Goal: Find specific page/section: Find specific page/section

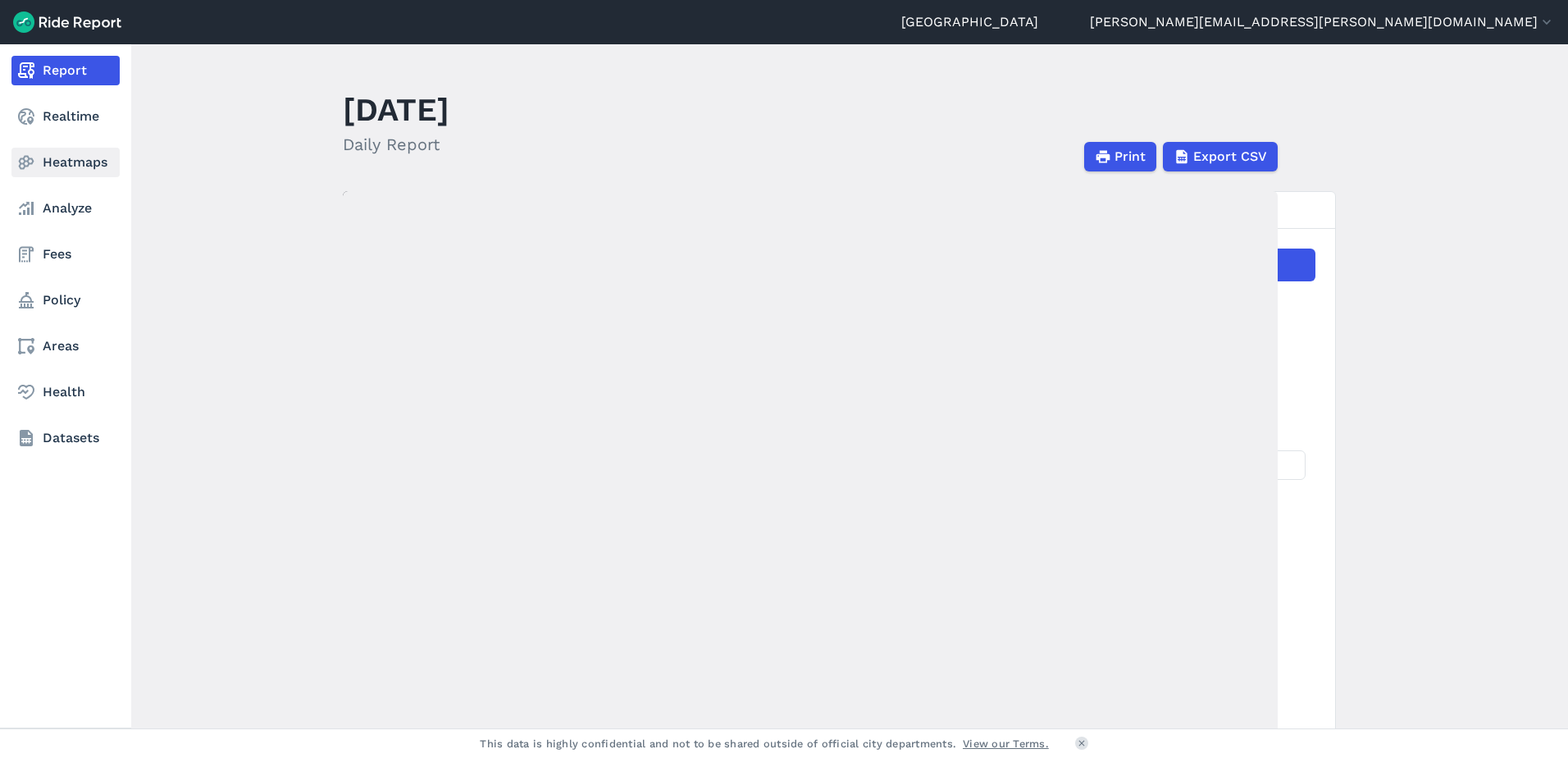
click at [60, 160] on link "Heatmaps" at bounding box center [65, 162] width 108 height 29
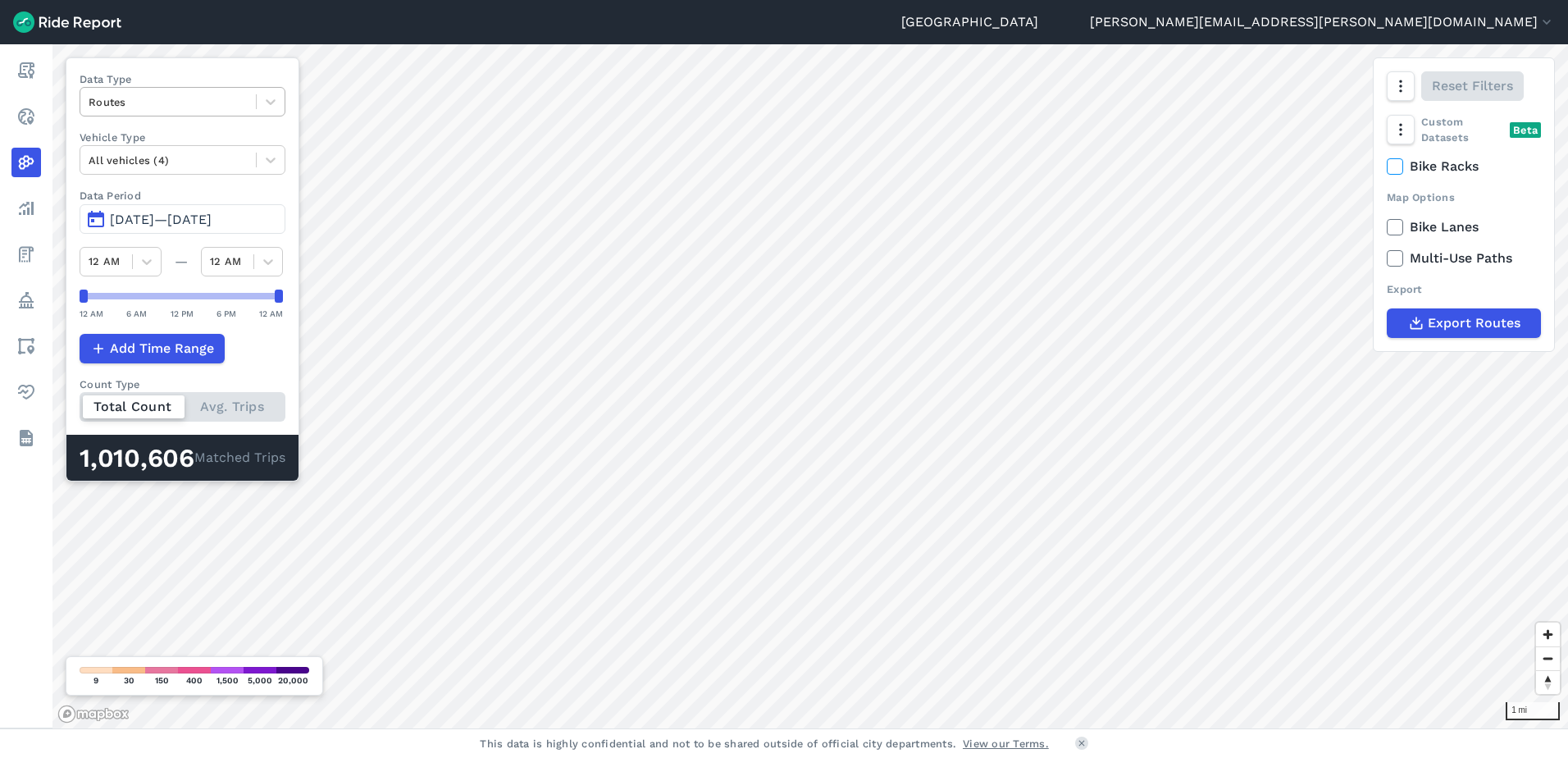
click at [148, 87] on div "Routes" at bounding box center [182, 102] width 206 height 29
click at [164, 190] on div "Curb Events" at bounding box center [182, 199] width 206 height 28
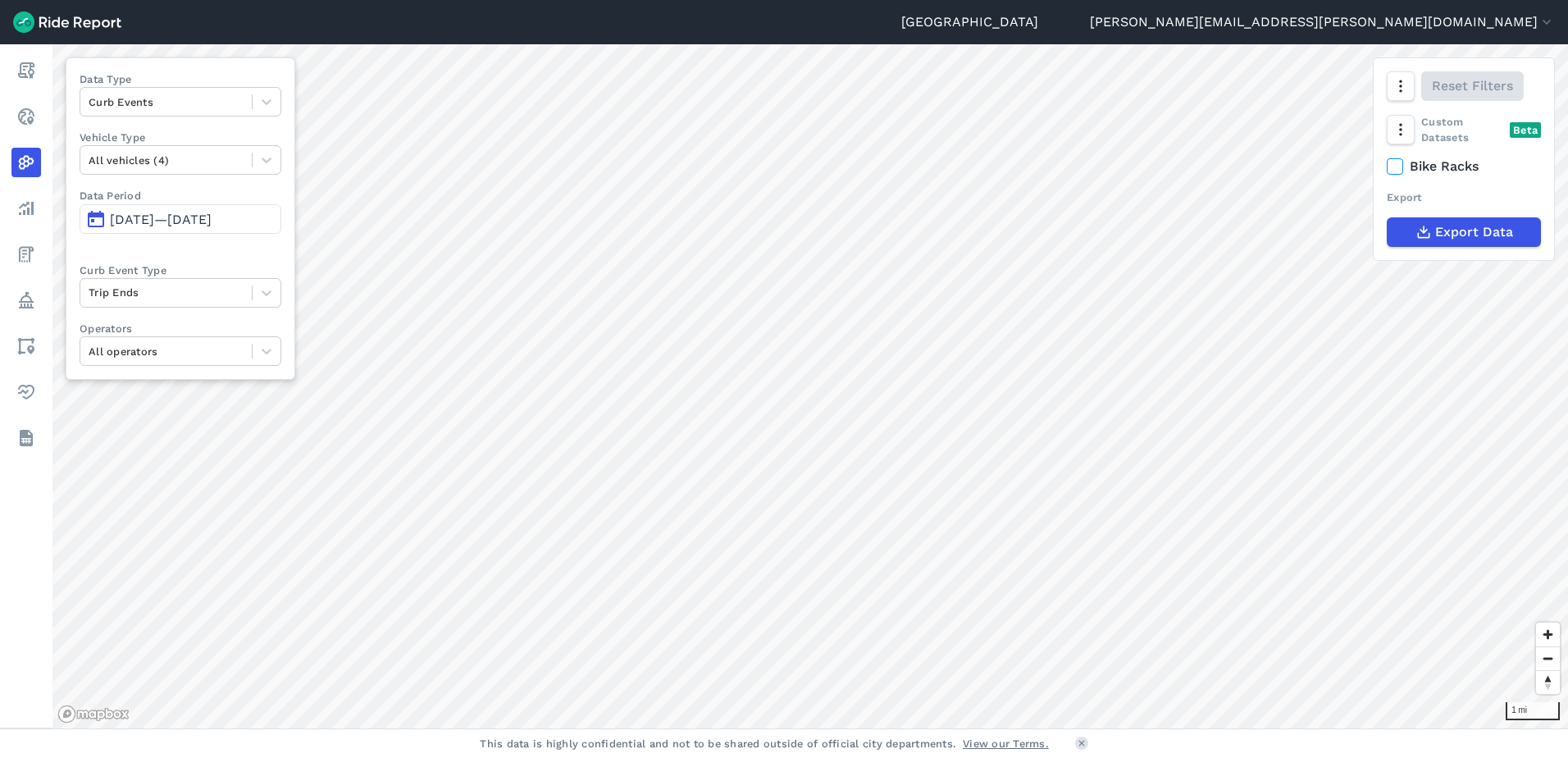
drag, startPoint x: 202, startPoint y: 214, endPoint x: 191, endPoint y: 218, distance: 11.7
click at [202, 214] on span "[DATE]—[DATE]" at bounding box center [160, 219] width 101 height 15
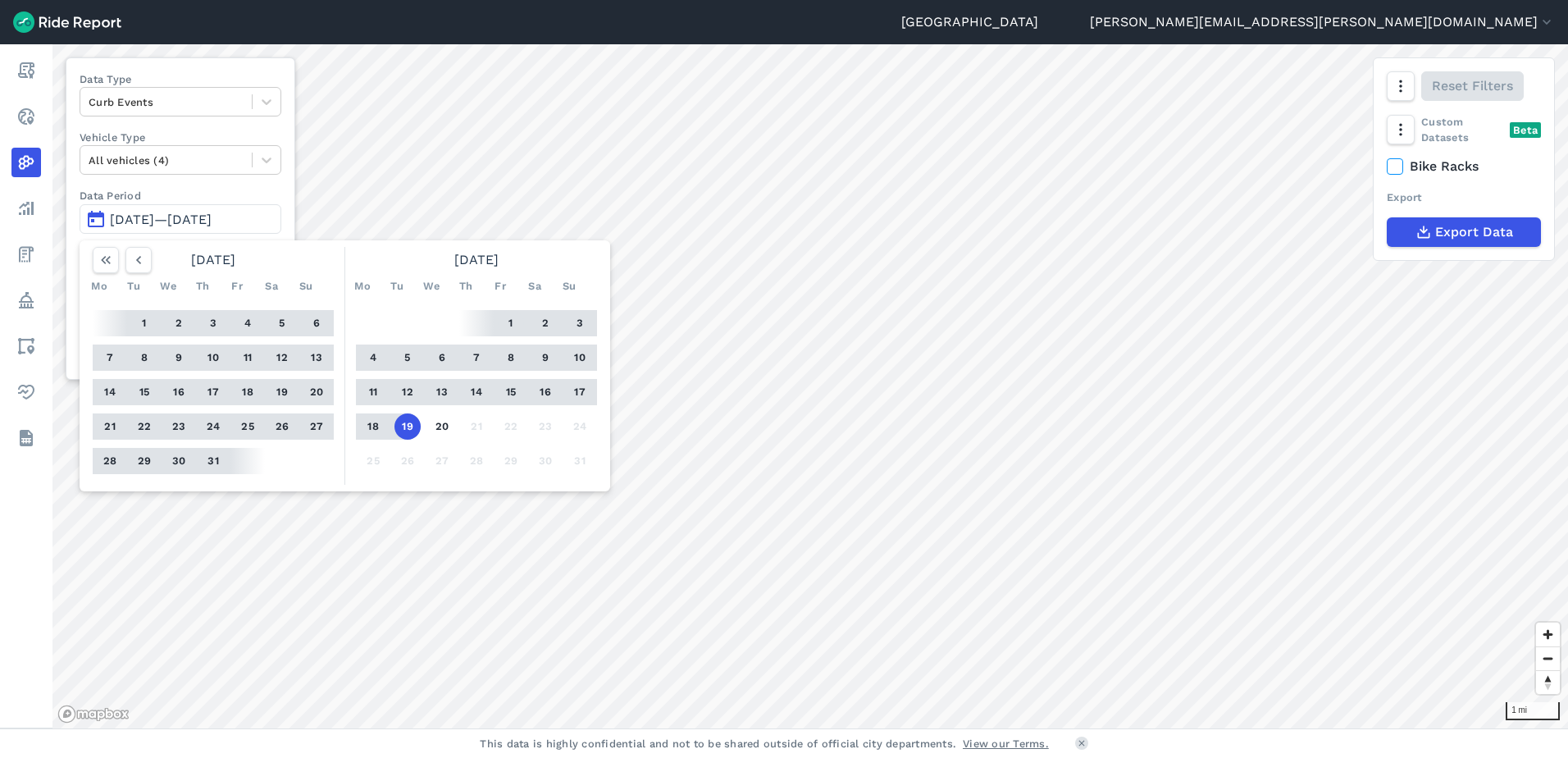
click at [508, 319] on button "1" at bounding box center [511, 324] width 27 height 27
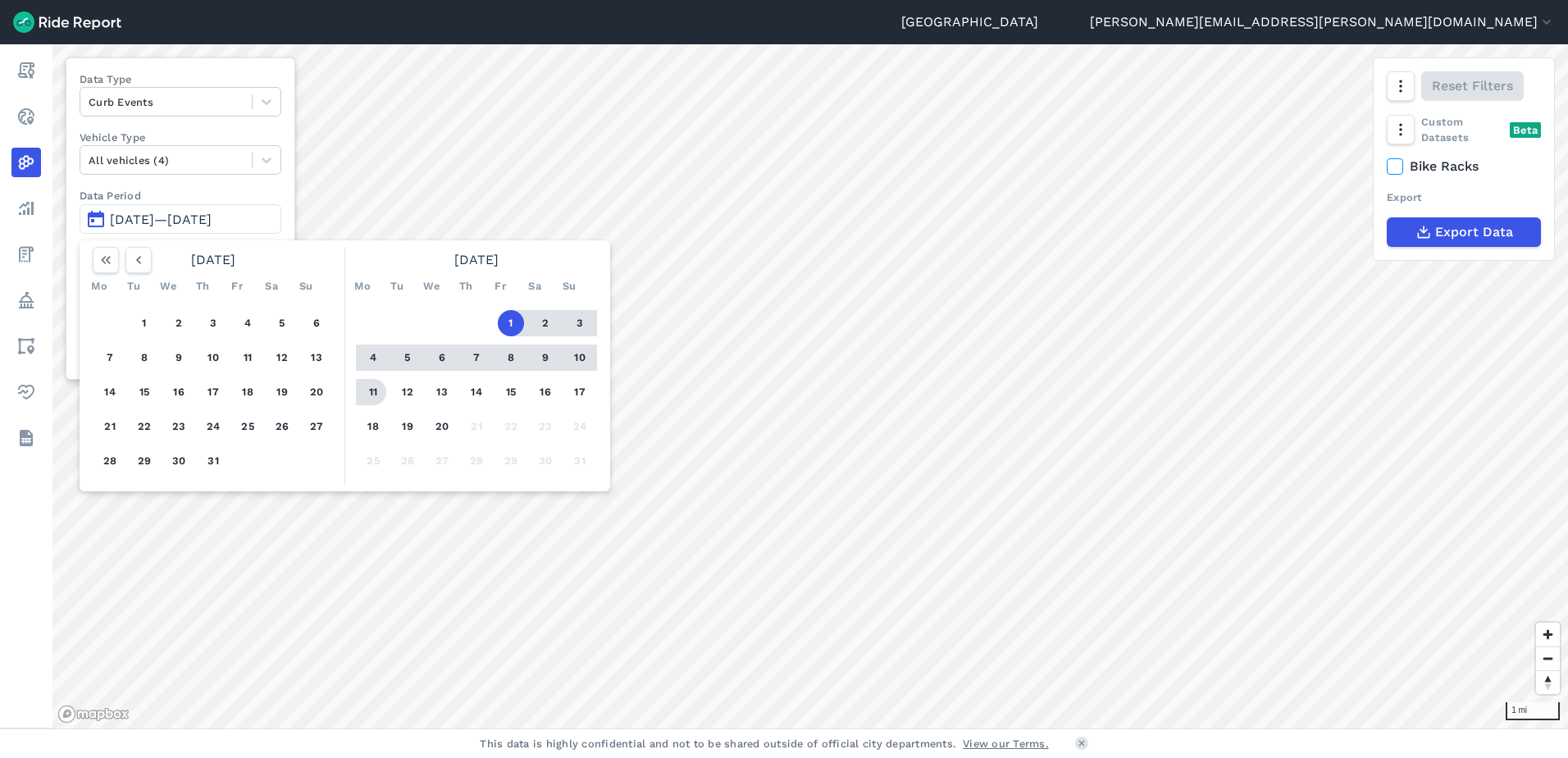
click at [372, 391] on button "11" at bounding box center [374, 392] width 27 height 27
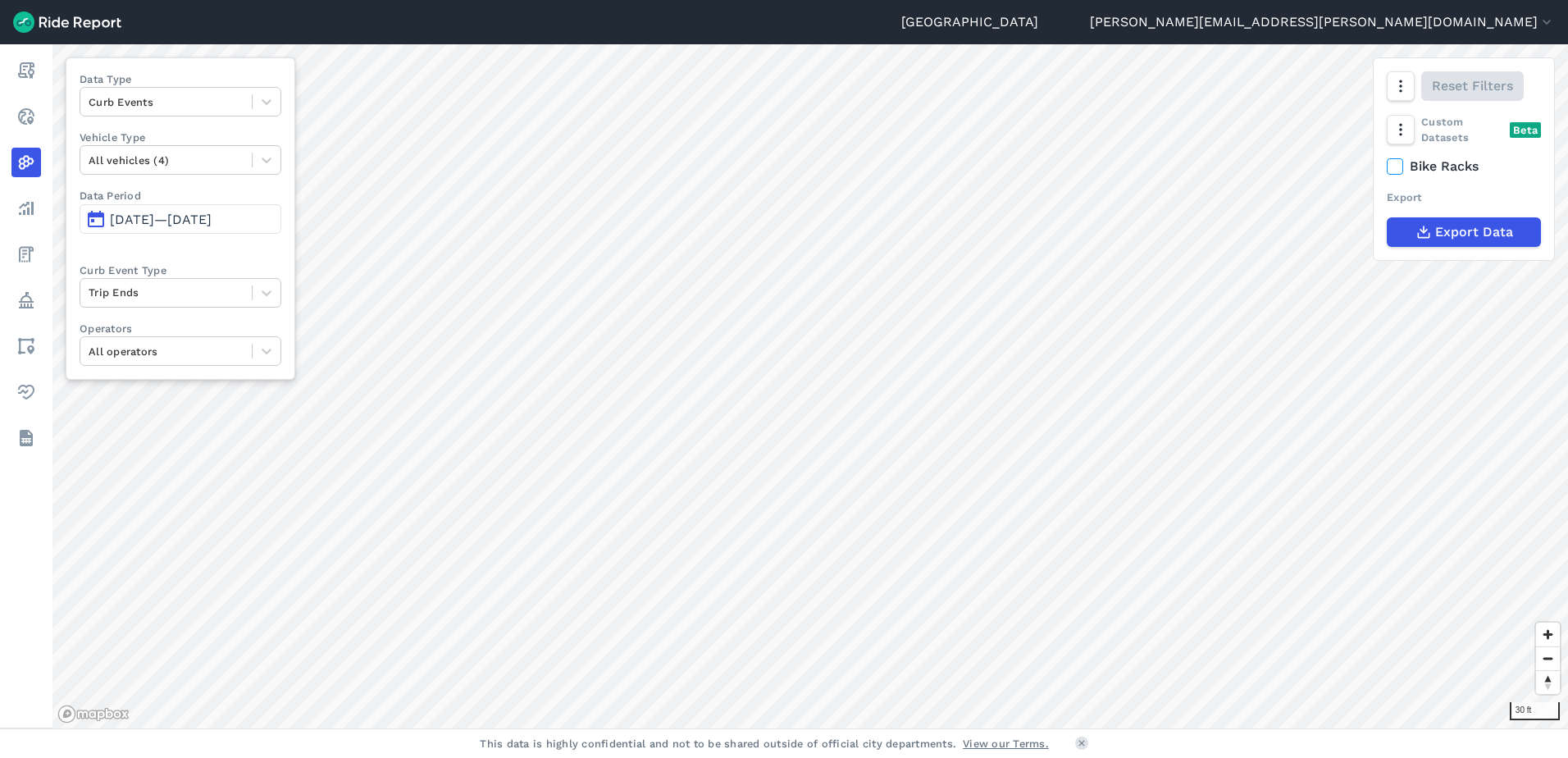
click at [191, 221] on span "[DATE]—[DATE]" at bounding box center [160, 219] width 101 height 15
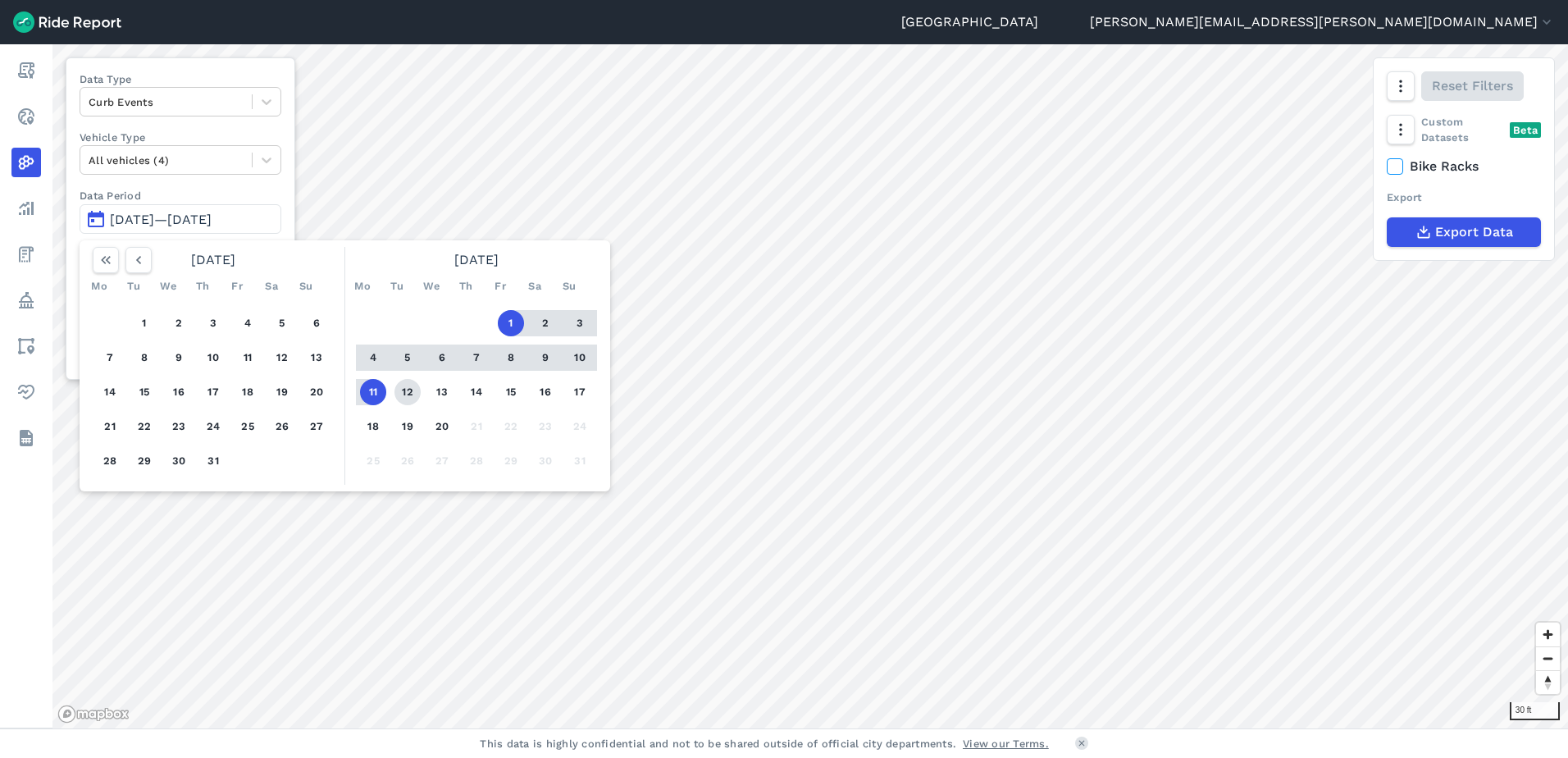
click at [409, 388] on button "12" at bounding box center [408, 392] width 27 height 27
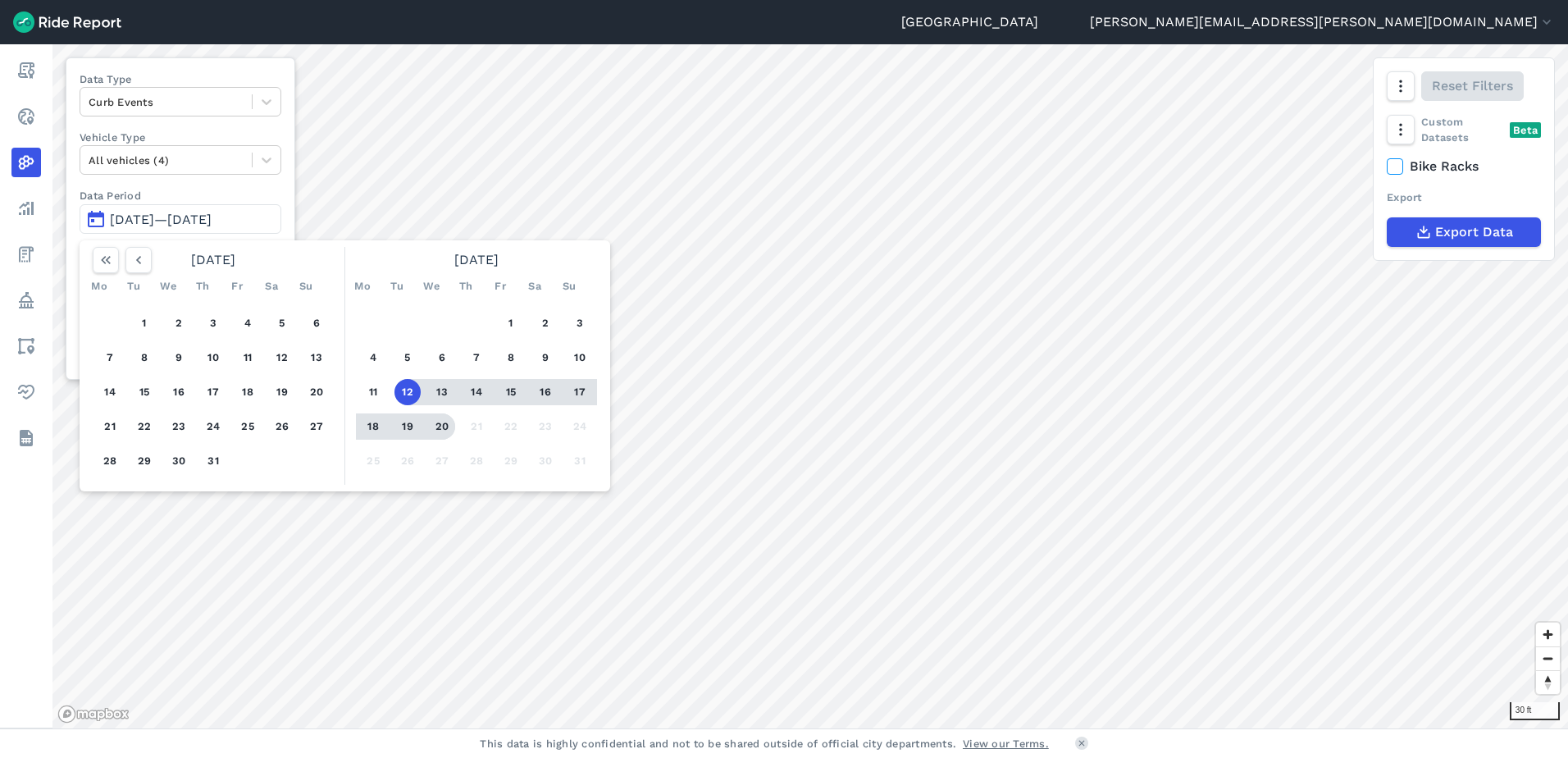
click at [441, 427] on button "20" at bounding box center [442, 427] width 27 height 27
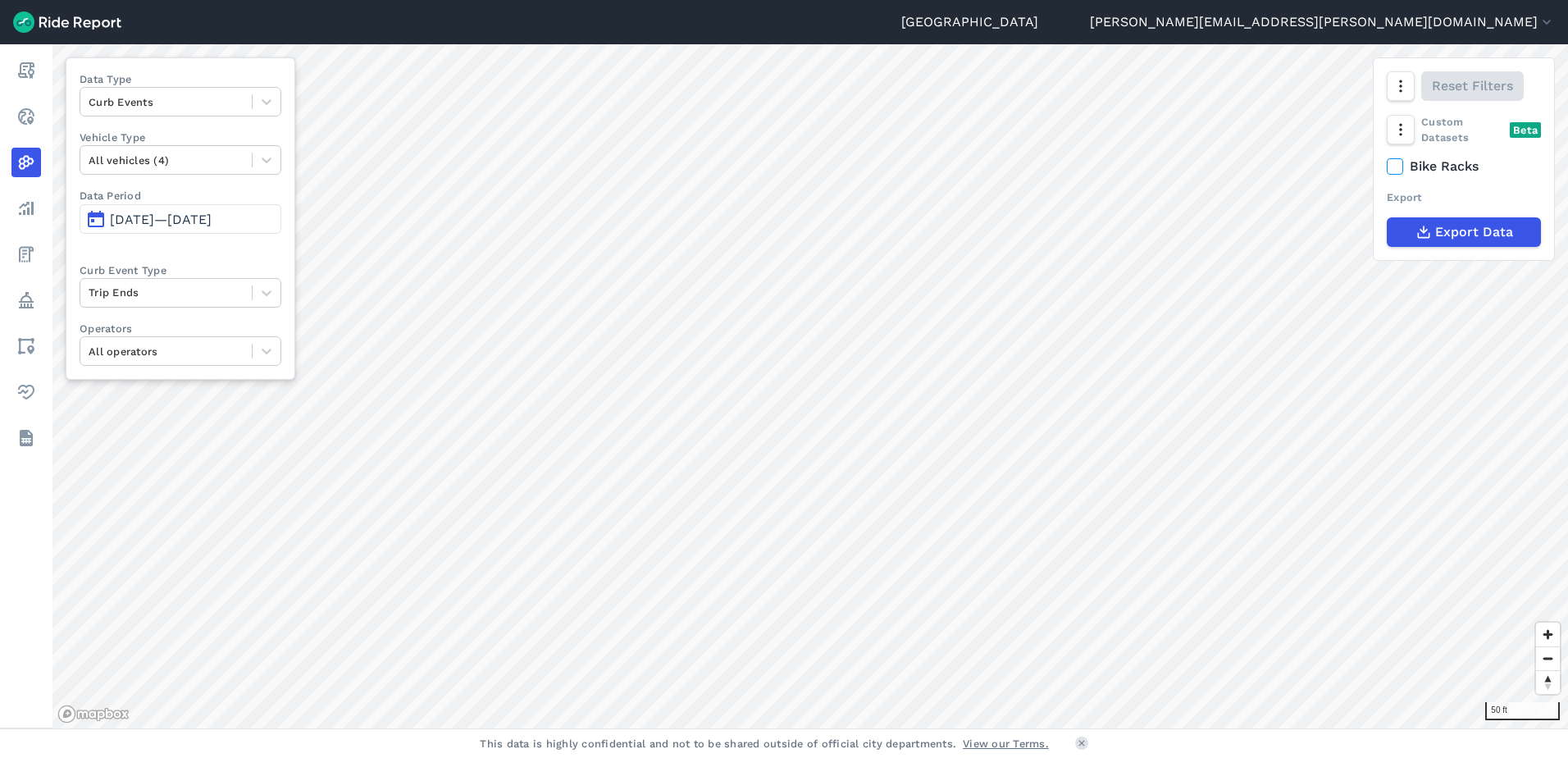
click at [911, 733] on div "Seattle [PERSON_NAME][EMAIL_ADDRESS][PERSON_NAME][DOMAIN_NAME] Settings Terms S…" at bounding box center [784, 379] width 1568 height 758
click at [1401, 83] on icon "button" at bounding box center [1399, 85] width 16 height 16
click at [1321, 155] on label "Satellite" at bounding box center [1313, 156] width 91 height 34
click at [1267, 93] on input "Satellite" at bounding box center [1267, 86] width 0 height 10
click at [141, 220] on span "[DATE]—[DATE]" at bounding box center [160, 219] width 101 height 15
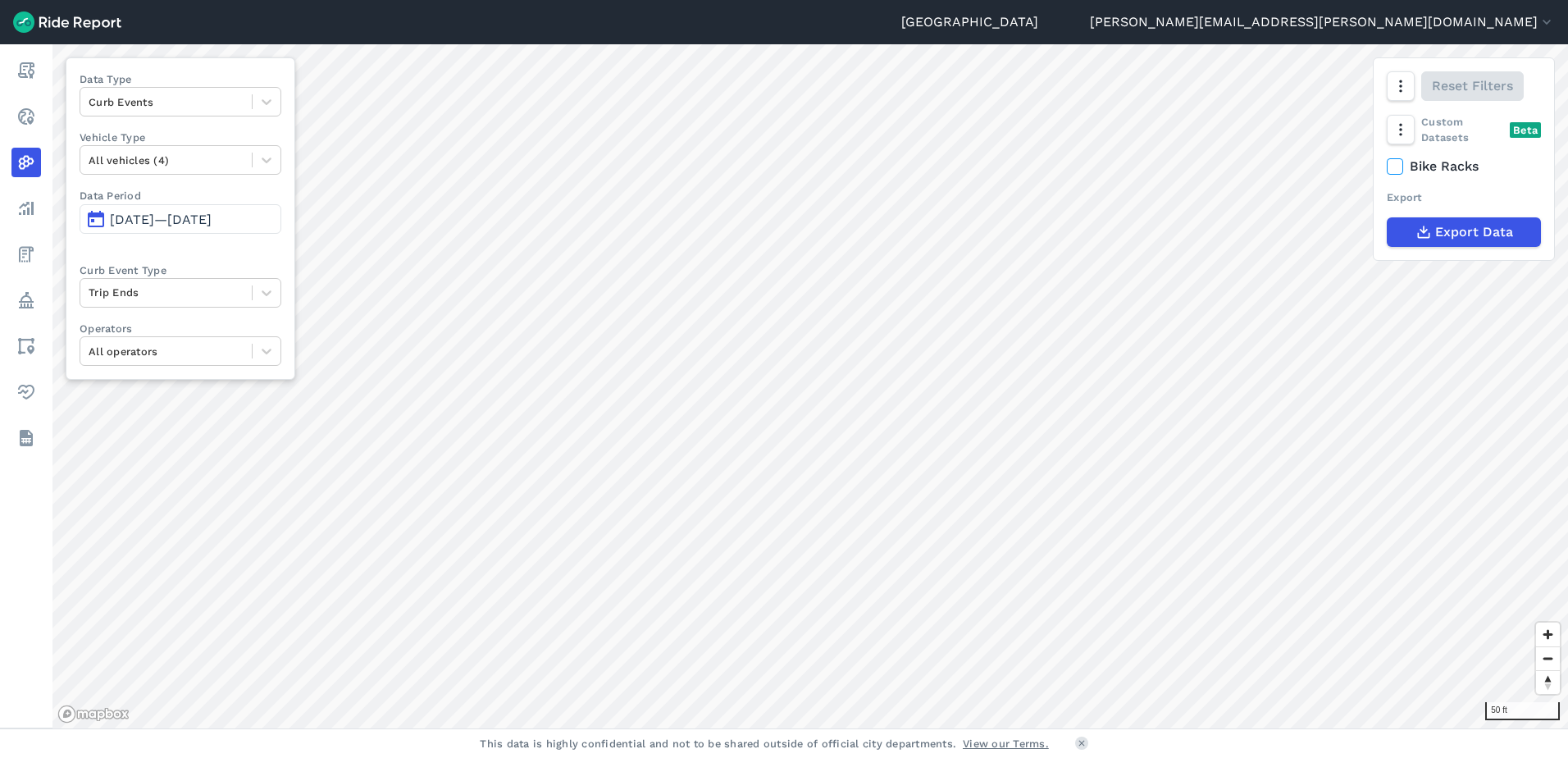
drag, startPoint x: 139, startPoint y: 214, endPoint x: 209, endPoint y: 212, distance: 70.0
click at [139, 214] on span "[DATE]—[DATE]" at bounding box center [160, 219] width 101 height 15
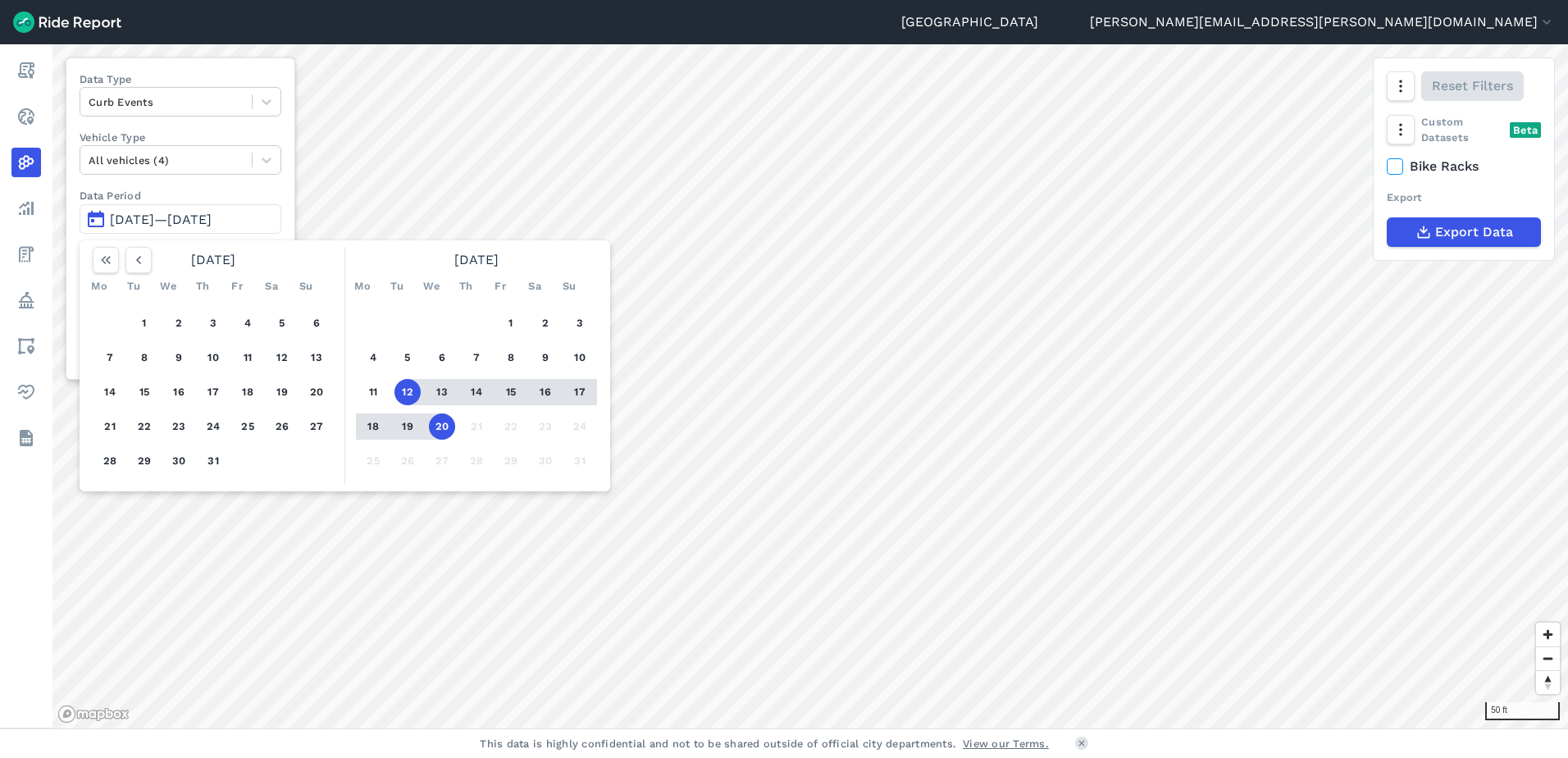
drag, startPoint x: 508, startPoint y: 325, endPoint x: 421, endPoint y: 367, distance: 96.6
click at [493, 330] on div "1 2 3 4 5 6 7 8 9 10 11 12 13 14 15 16 17 18 19 20 21 22 23 24 25 26 27 28 29 3…" at bounding box center [476, 392] width 254 height 185
drag, startPoint x: 519, startPoint y: 324, endPoint x: 469, endPoint y: 336, distance: 51.4
click at [519, 324] on button "1" at bounding box center [511, 324] width 27 height 27
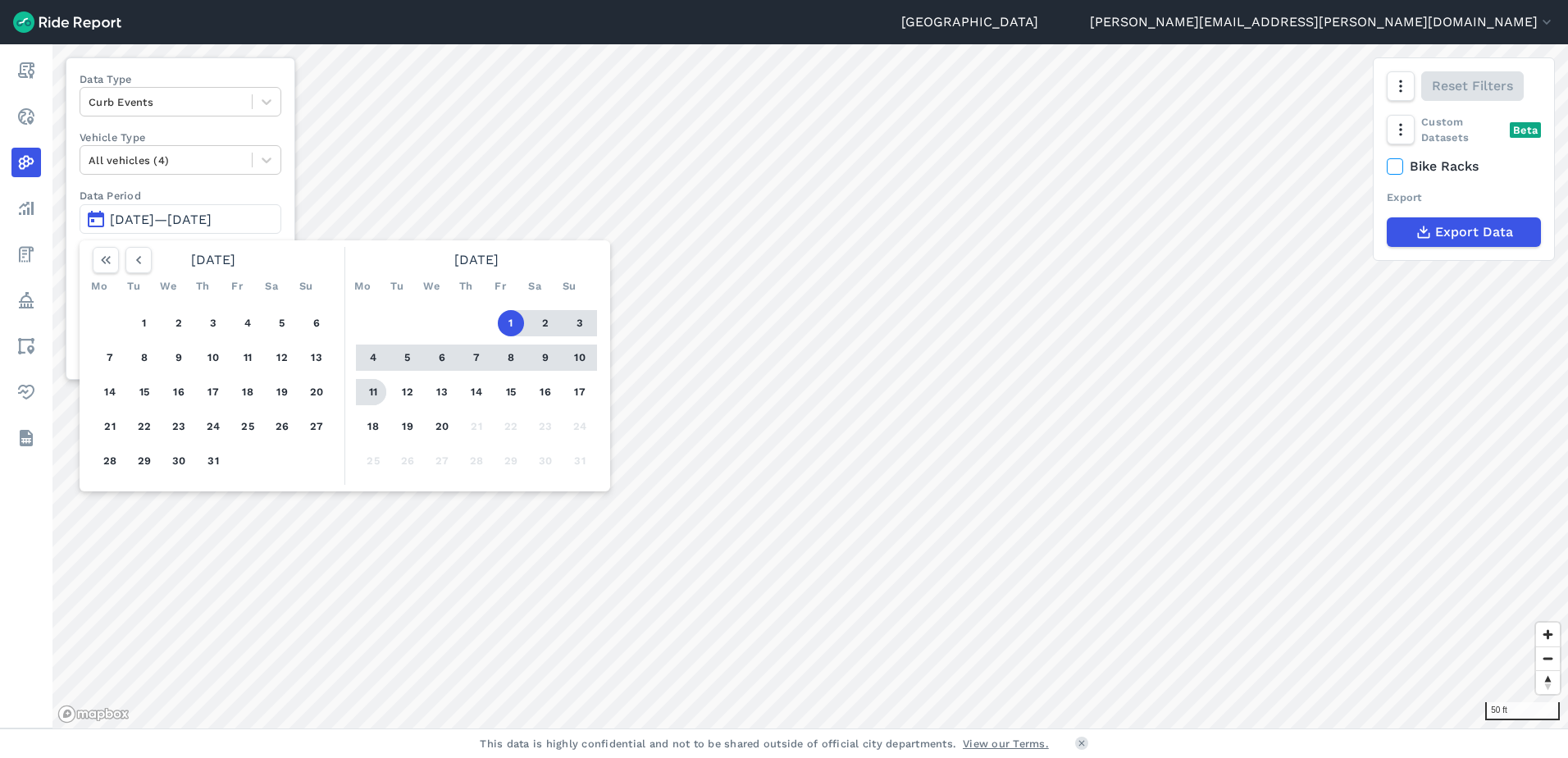
click at [373, 387] on button "11" at bounding box center [374, 392] width 27 height 27
